Goal: Use online tool/utility: Utilize a website feature to perform a specific function

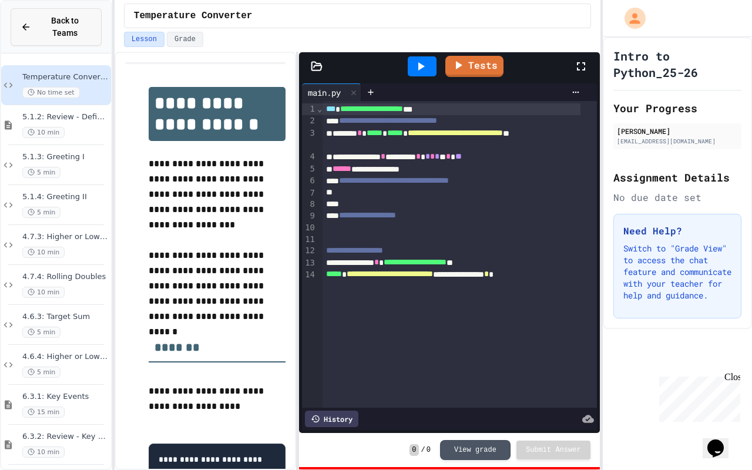
click at [35, 23] on div "Back to Teams" at bounding box center [56, 27] width 71 height 25
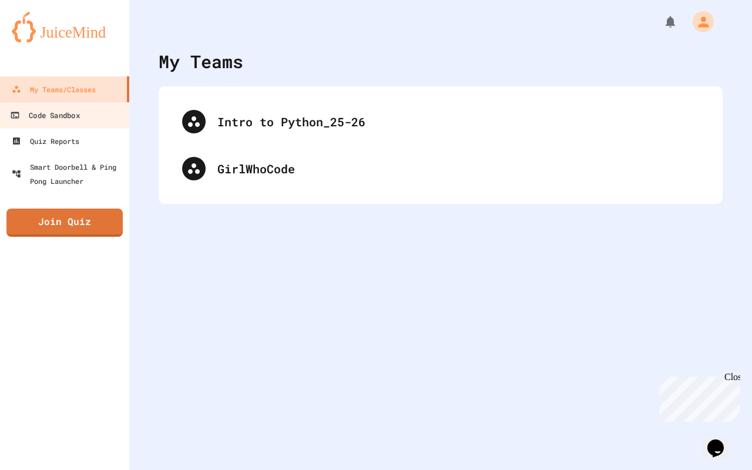
click at [46, 114] on div "Code Sandbox" at bounding box center [44, 115] width 69 height 15
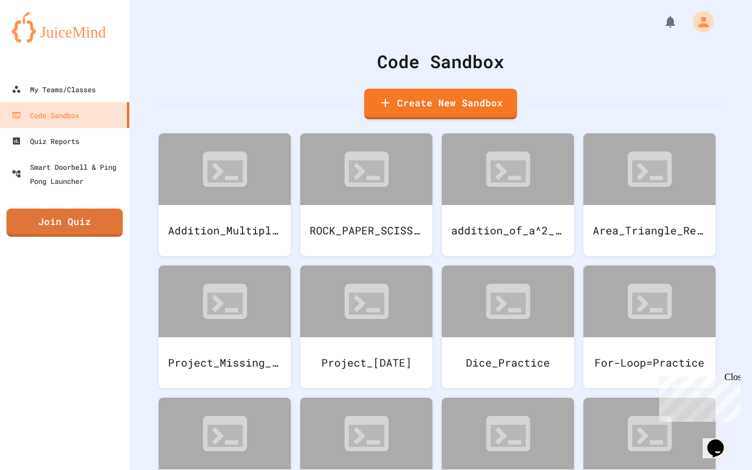
click at [357, 181] on icon at bounding box center [366, 168] width 44 height 35
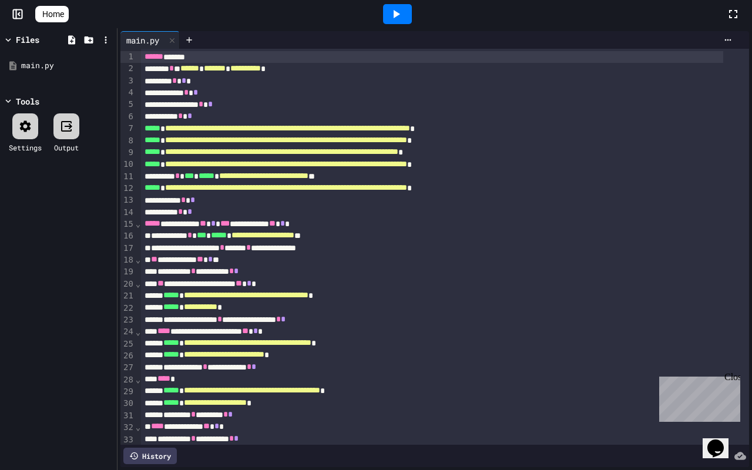
click at [400, 14] on icon at bounding box center [396, 14] width 6 height 8
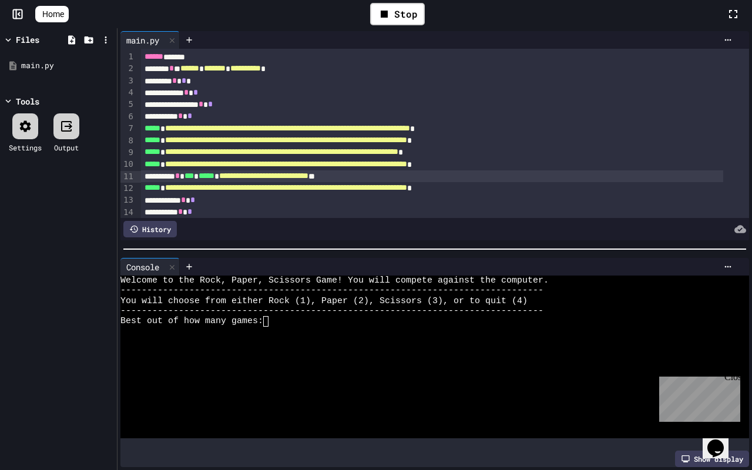
click at [308, 176] on span "**********" at bounding box center [263, 175] width 89 height 8
click at [391, 15] on icon at bounding box center [384, 14] width 14 height 14
click at [400, 18] on icon at bounding box center [396, 14] width 14 height 14
click at [284, 330] on div at bounding box center [424, 331] width 608 height 10
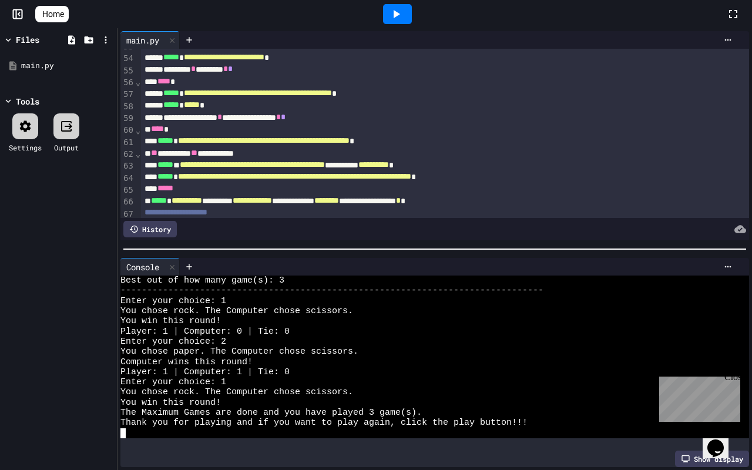
scroll to position [618, 0]
